Goal: Entertainment & Leisure: Consume media (video, audio)

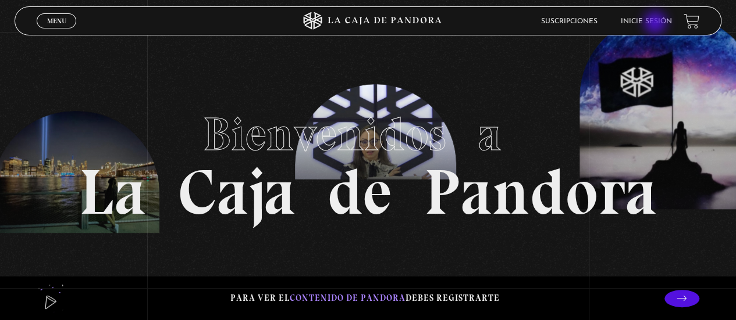
click at [656, 24] on link "Inicie sesión" at bounding box center [645, 21] width 51 height 7
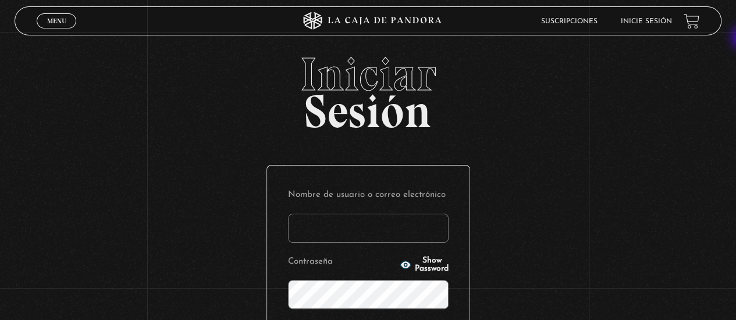
type input "noeliatenorio11@gmail.com"
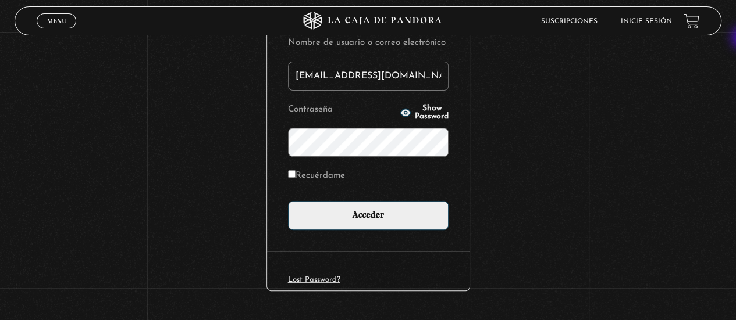
scroll to position [180, 0]
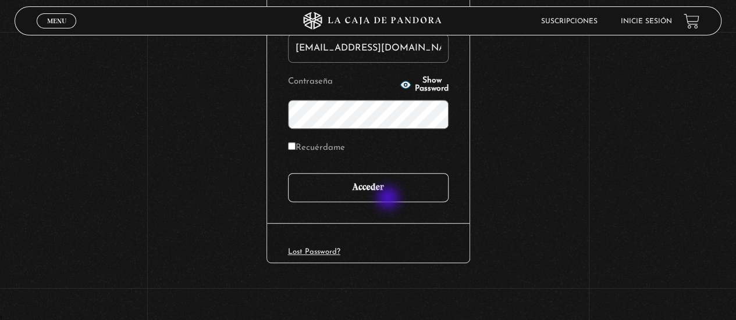
click at [389, 199] on input "Acceder" at bounding box center [368, 187] width 160 height 29
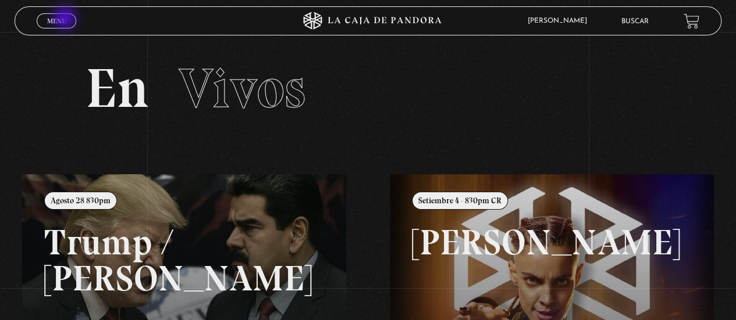
click at [66, 19] on span "Menu" at bounding box center [56, 20] width 19 height 7
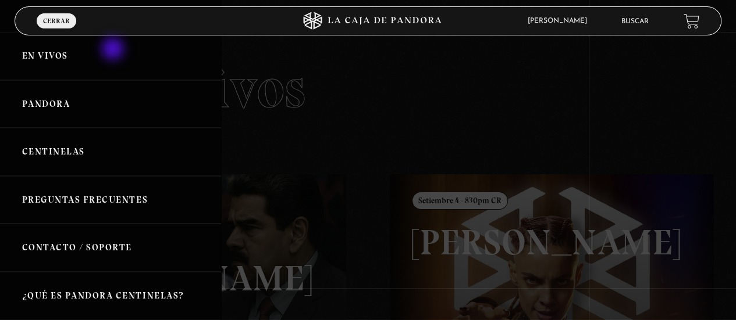
click at [114, 50] on link "En vivos" at bounding box center [110, 56] width 221 height 48
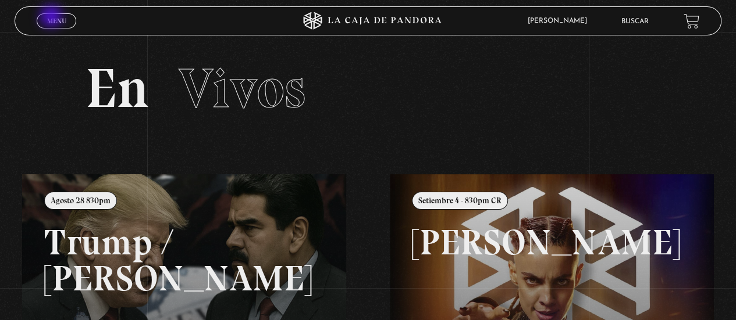
click at [52, 17] on span "Menu" at bounding box center [56, 20] width 19 height 7
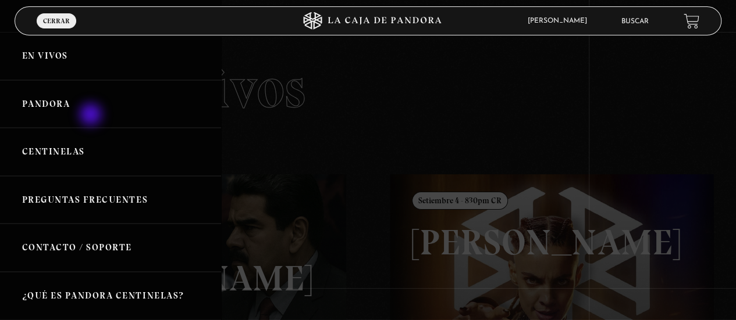
click at [92, 116] on link "Pandora" at bounding box center [110, 104] width 221 height 48
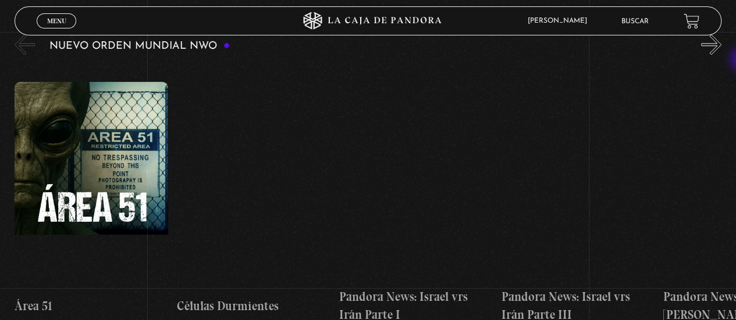
scroll to position [870, 0]
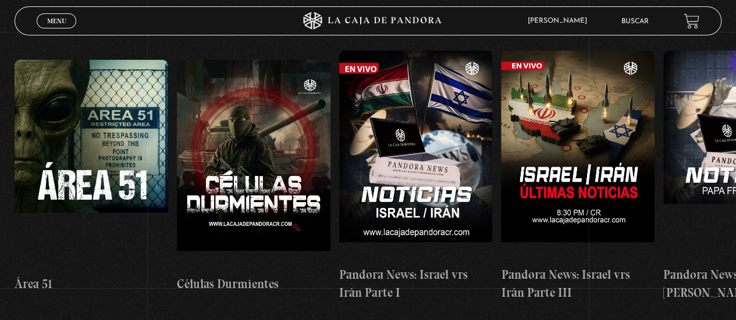
drag, startPoint x: 737, startPoint y: 19, endPoint x: 744, endPoint y: 65, distance: 46.5
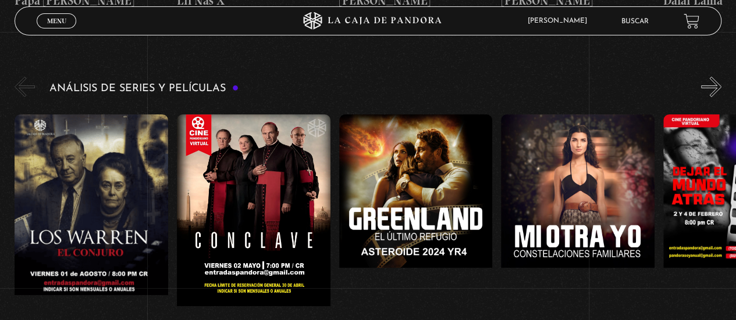
scroll to position [2121, 0]
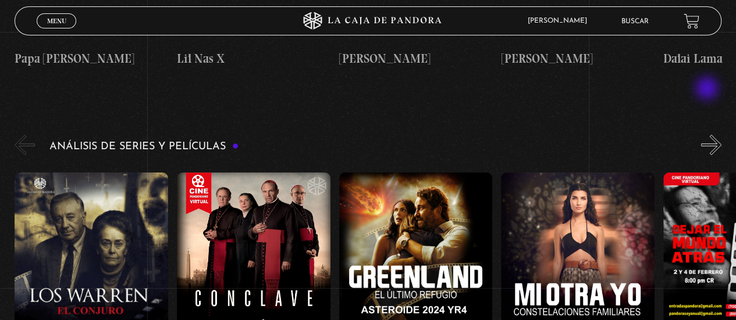
click at [708, 133] on div "Análisis de series y películas" at bounding box center [375, 274] width 721 height 283
click at [711, 135] on button "»" at bounding box center [711, 145] width 20 height 20
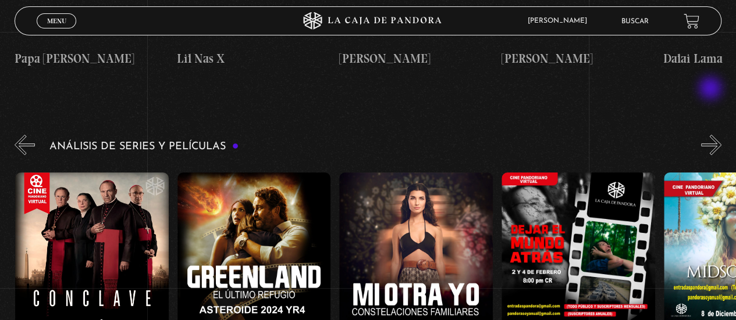
scroll to position [0, 162]
click at [711, 135] on button "»" at bounding box center [711, 145] width 20 height 20
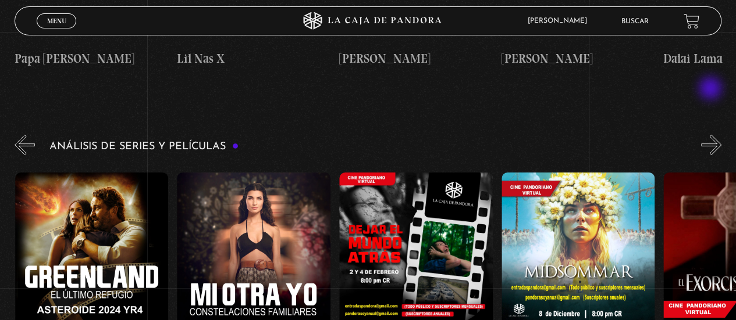
click at [711, 135] on button "»" at bounding box center [711, 145] width 20 height 20
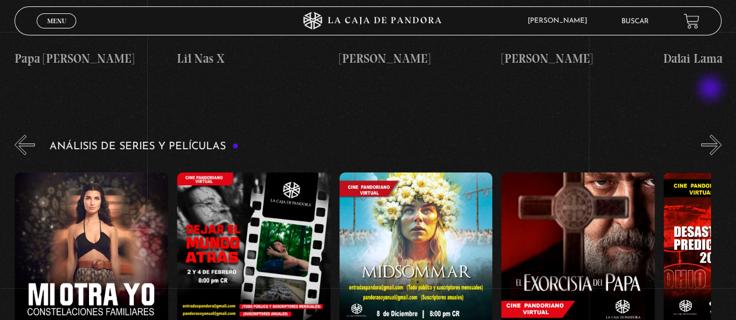
click at [711, 135] on button "»" at bounding box center [711, 145] width 20 height 20
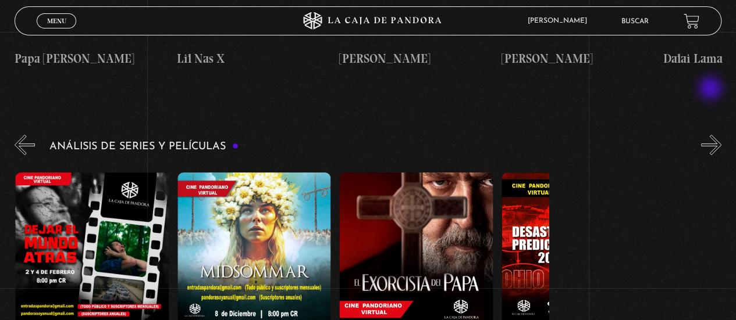
click at [711, 135] on button "»" at bounding box center [711, 145] width 20 height 20
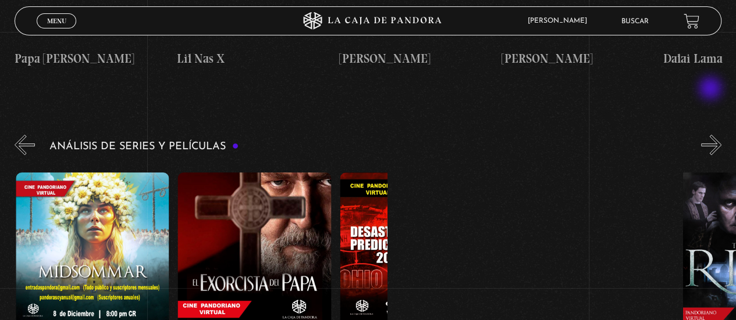
click at [711, 135] on button "»" at bounding box center [711, 145] width 20 height 20
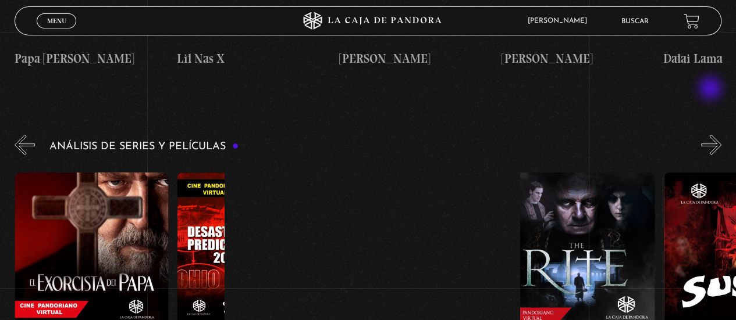
click at [711, 135] on button "»" at bounding box center [711, 145] width 20 height 20
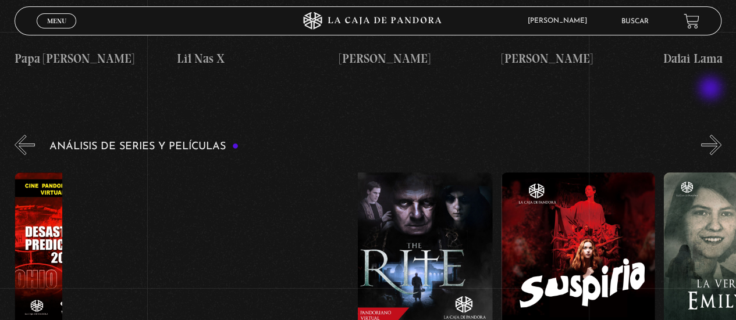
click at [711, 135] on button "»" at bounding box center [711, 145] width 20 height 20
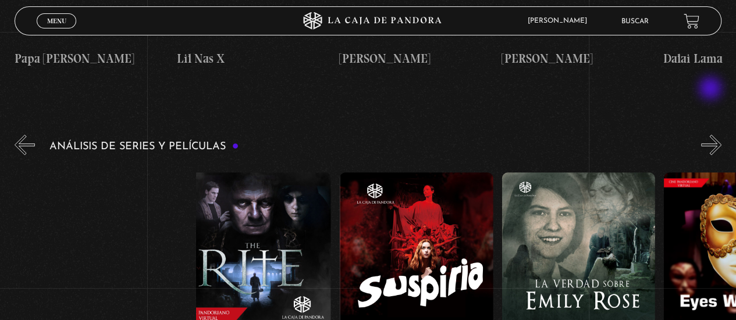
click at [711, 135] on button "»" at bounding box center [711, 145] width 20 height 20
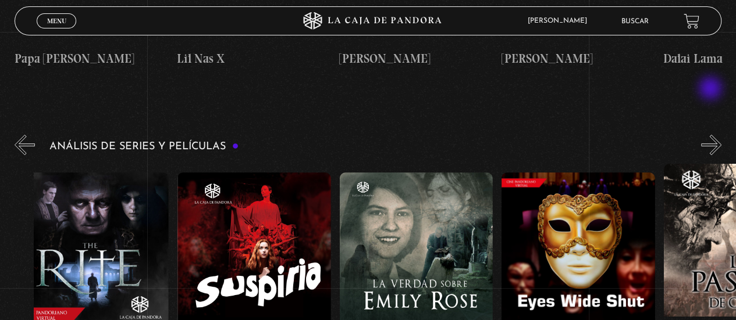
click at [711, 135] on button "»" at bounding box center [711, 145] width 20 height 20
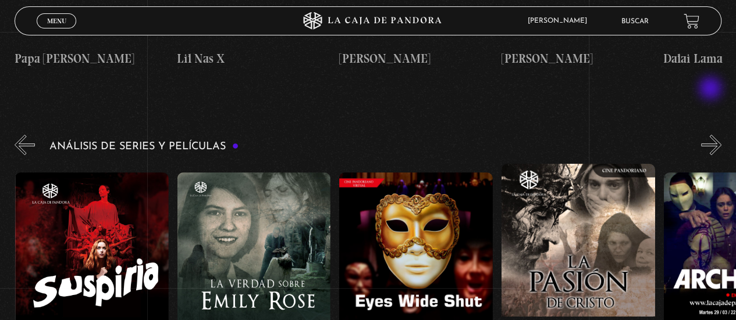
click at [711, 135] on button "»" at bounding box center [711, 145] width 20 height 20
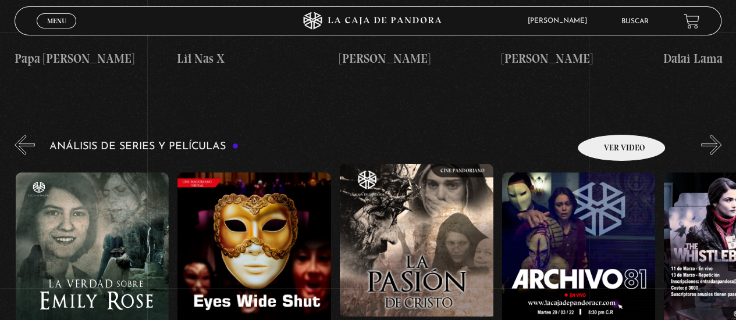
scroll to position [0, 1782]
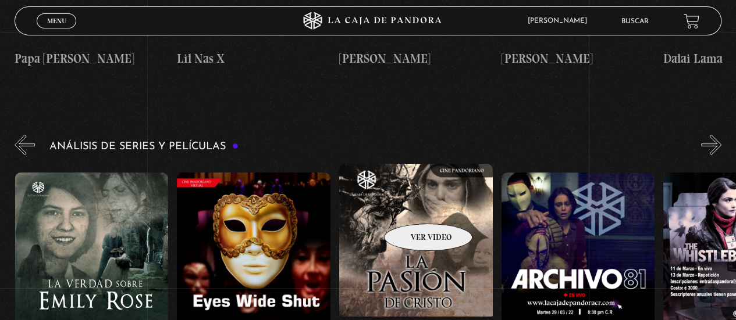
click at [413, 206] on figure at bounding box center [416, 268] width 154 height 209
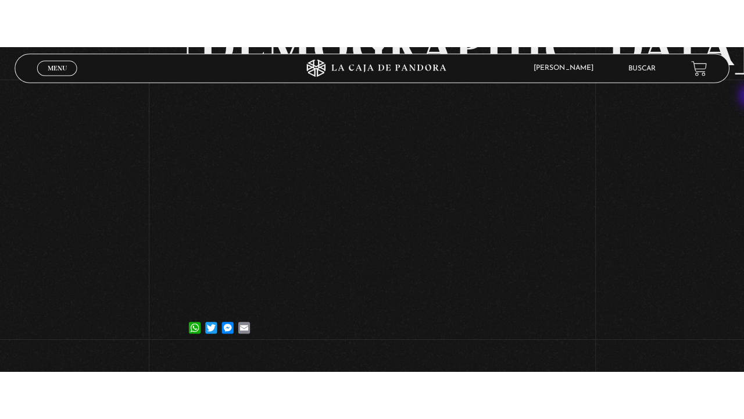
scroll to position [230, 0]
